Goal: Task Accomplishment & Management: Manage account settings

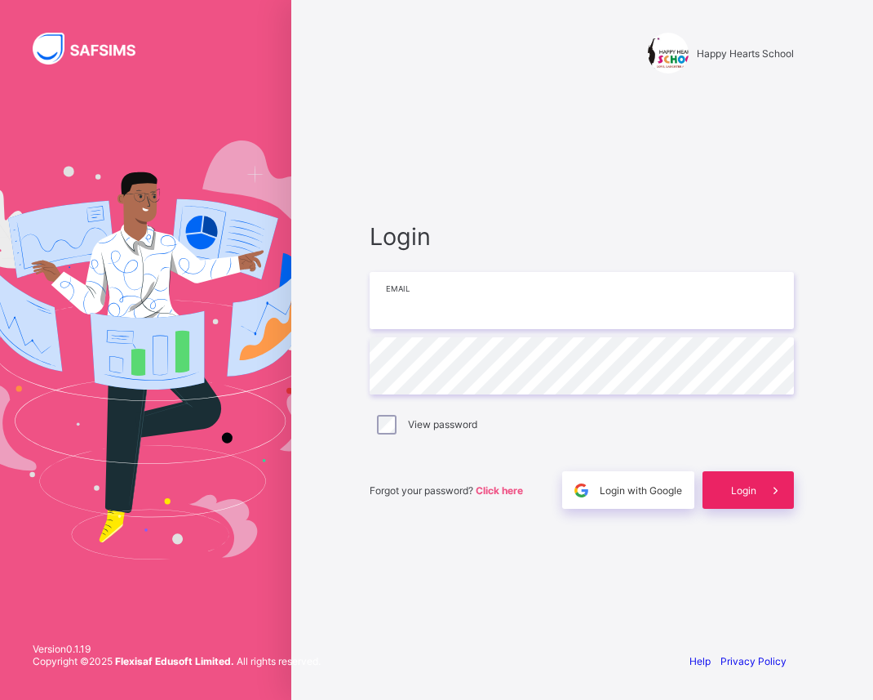
type input "**********"
click at [737, 495] on div "Login" at bounding box center [748, 490] width 91 height 38
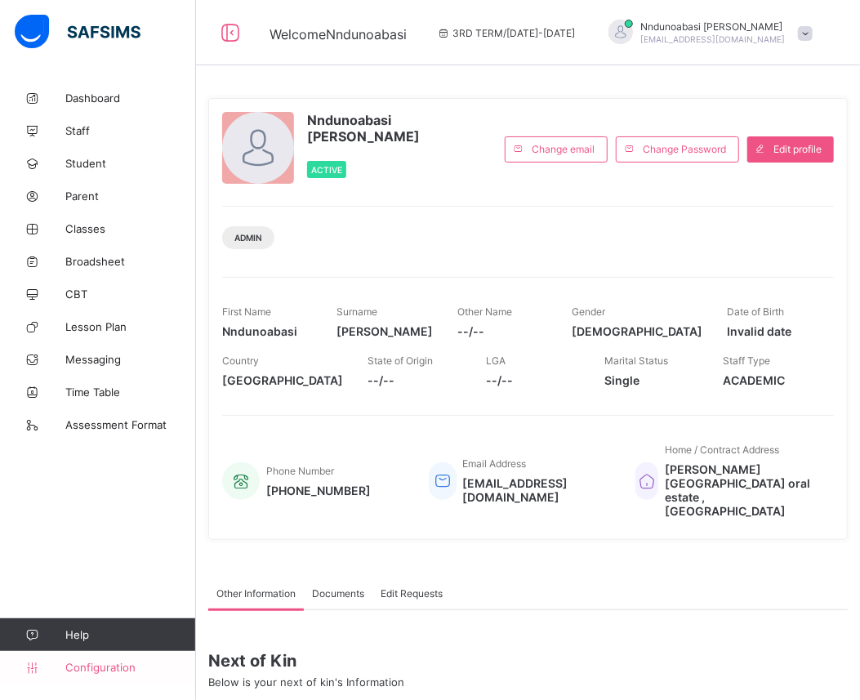
click at [100, 676] on link "Configuration" at bounding box center [97, 667] width 195 height 33
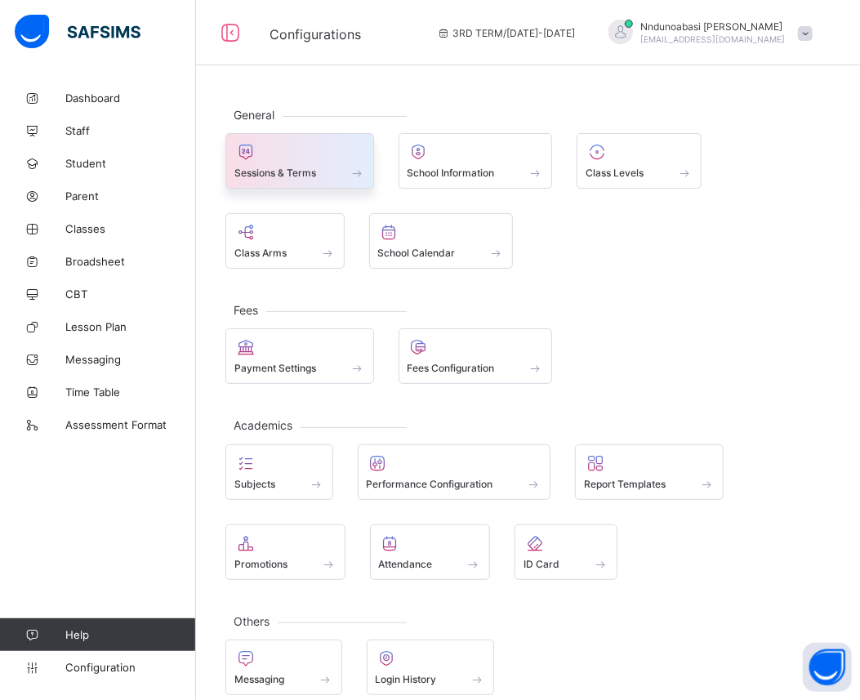
click at [340, 158] on div at bounding box center [299, 152] width 131 height 20
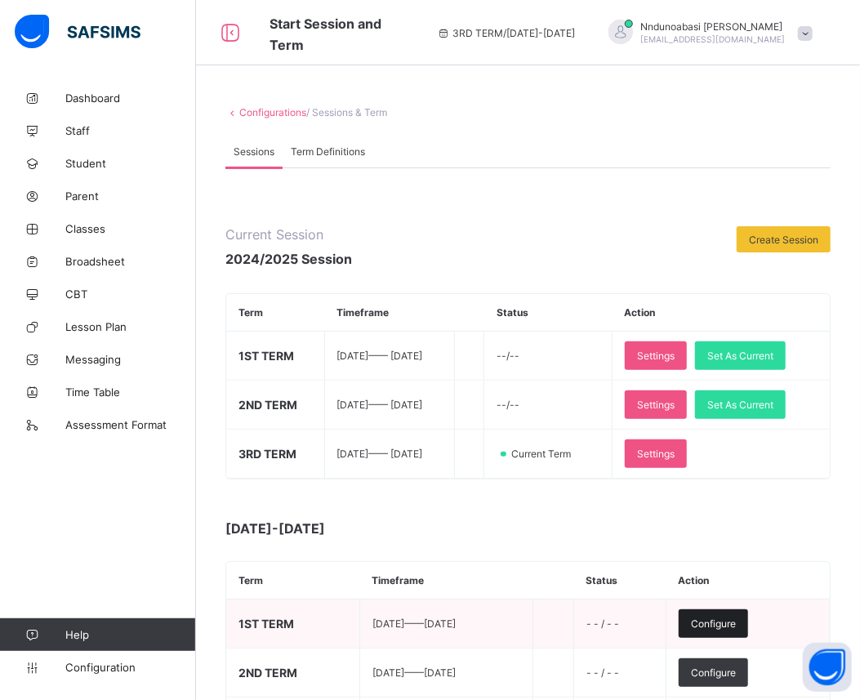
click at [736, 629] on div "Configure" at bounding box center [712, 623] width 69 height 29
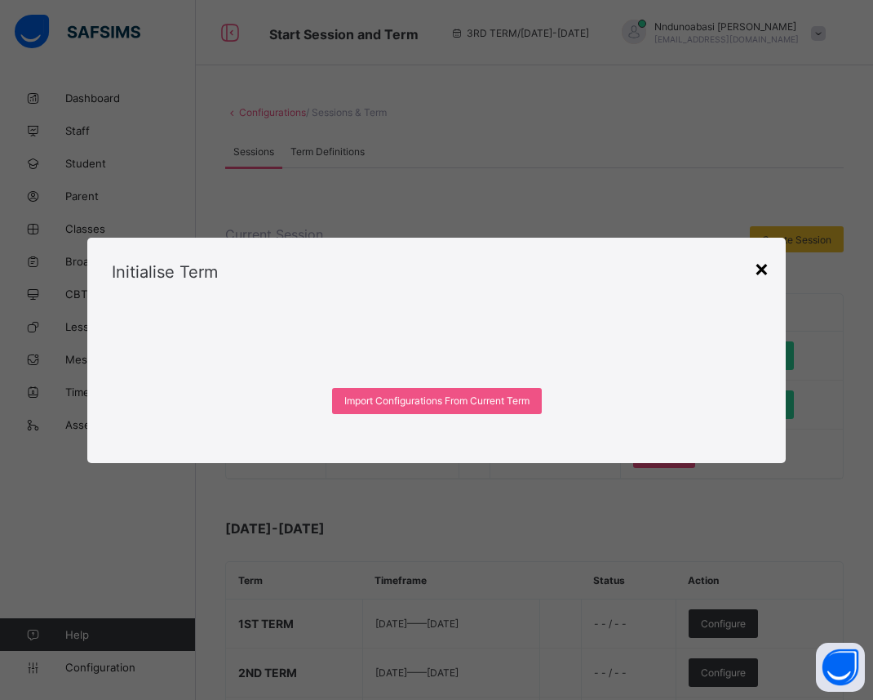
click at [762, 267] on div "×" at bounding box center [762, 268] width 16 height 28
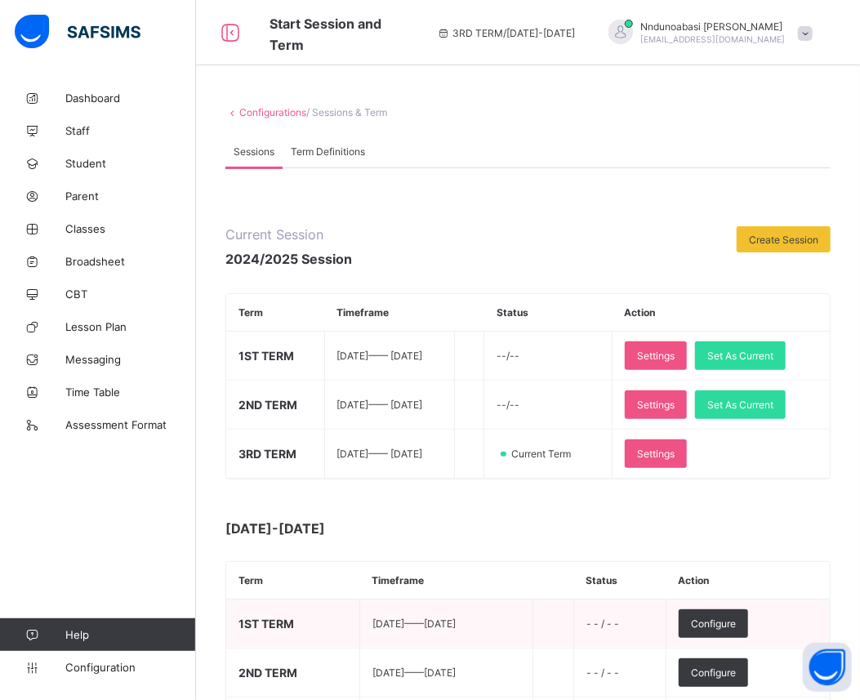
click at [455, 623] on span "[DATE] —— [DATE]" at bounding box center [413, 623] width 83 height 12
click at [619, 621] on span "- - / - -" at bounding box center [602, 623] width 33 height 12
click at [283, 625] on span "1ST TERM" at bounding box center [266, 623] width 56 height 14
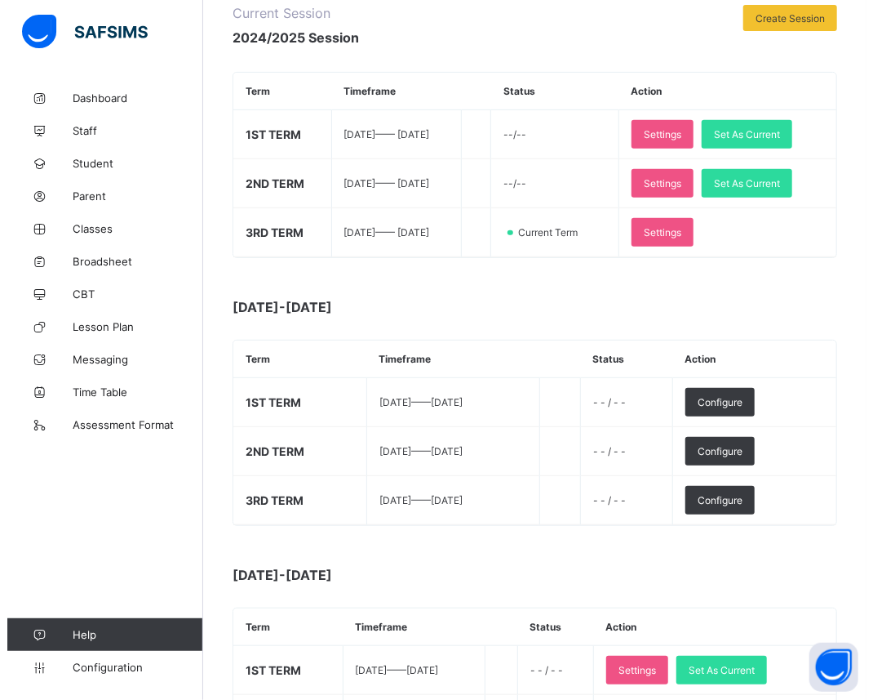
scroll to position [213, 0]
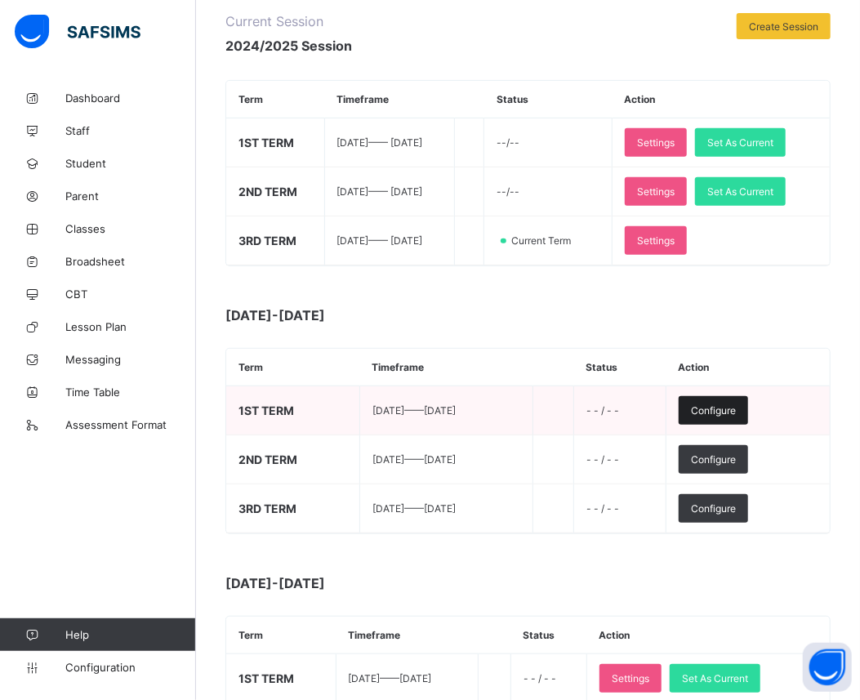
click at [741, 402] on div "Configure" at bounding box center [712, 410] width 69 height 29
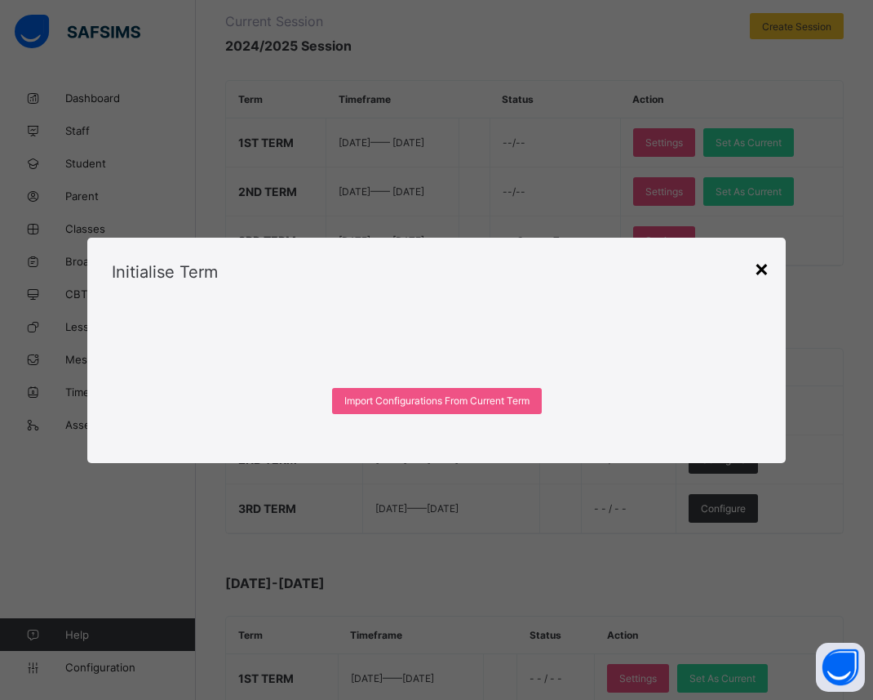
click at [762, 276] on div "×" at bounding box center [762, 268] width 16 height 28
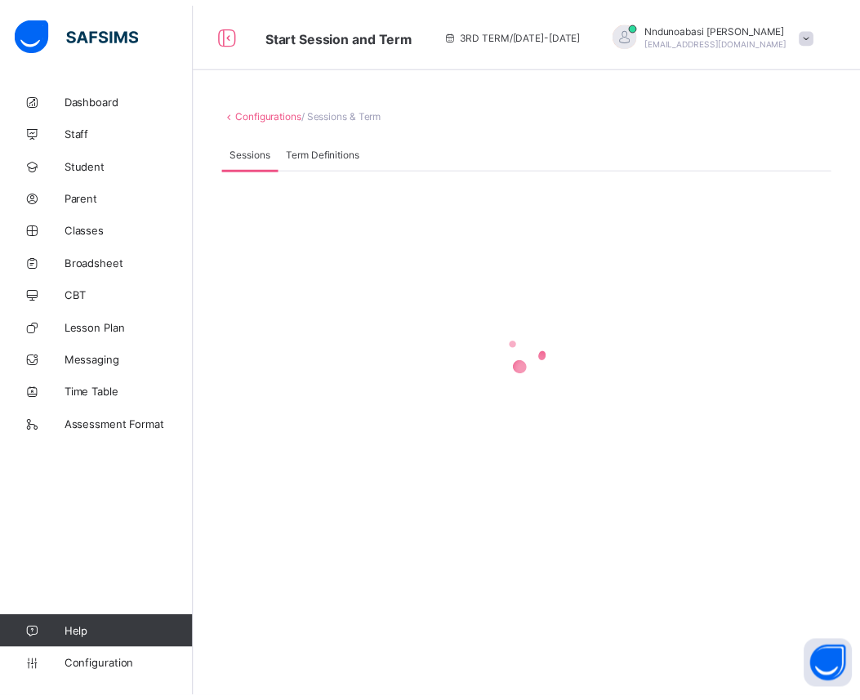
scroll to position [0, 0]
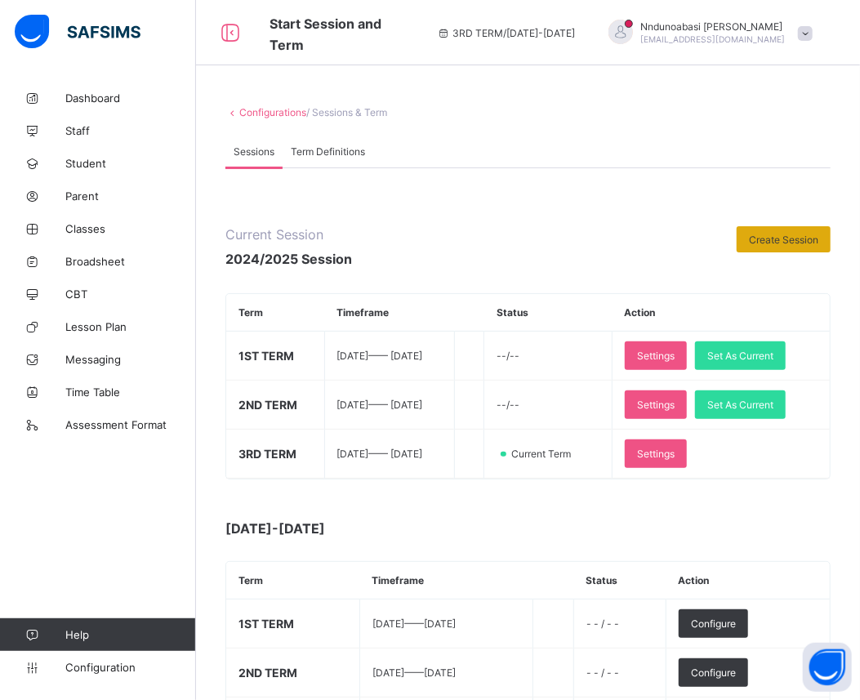
click at [800, 240] on span "Create Session" at bounding box center [783, 239] width 69 height 12
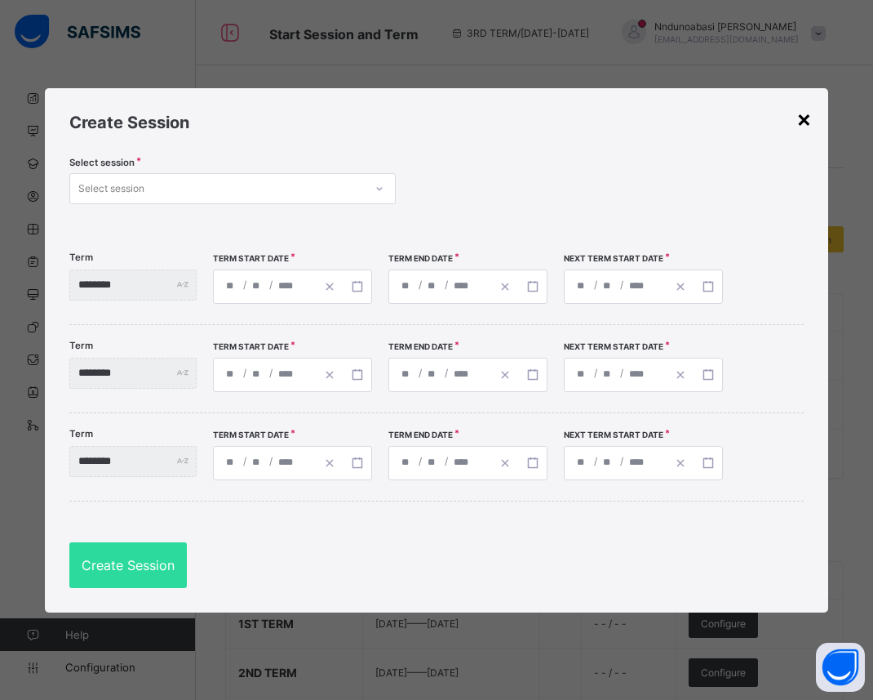
click at [806, 122] on div "×" at bounding box center [805, 118] width 16 height 28
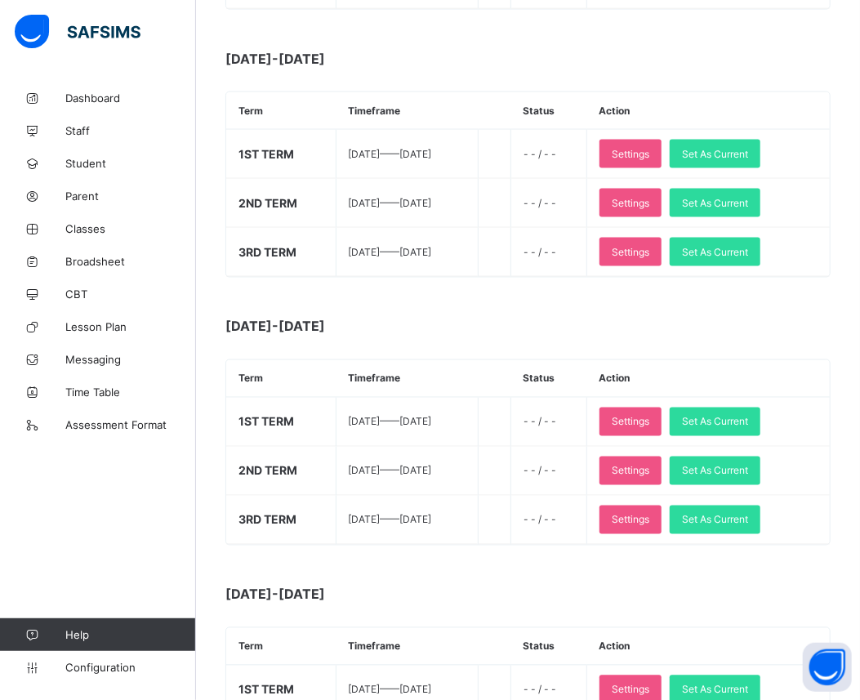
scroll to position [970, 0]
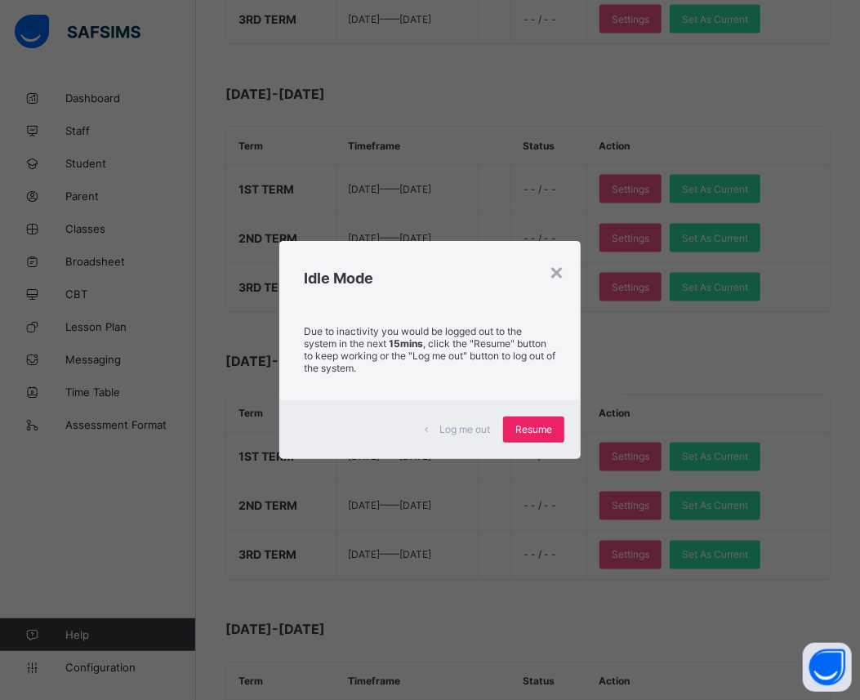
click at [526, 433] on span "Resume" at bounding box center [533, 429] width 37 height 12
